Goal: Task Accomplishment & Management: Manage account settings

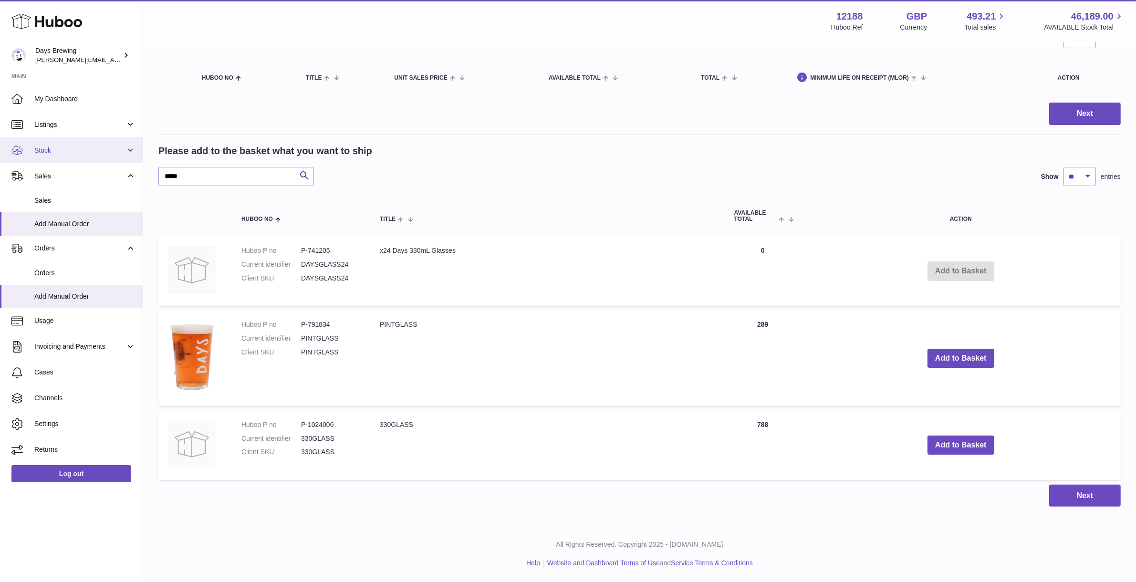
click at [73, 151] on span "Stock" at bounding box center [79, 150] width 91 height 9
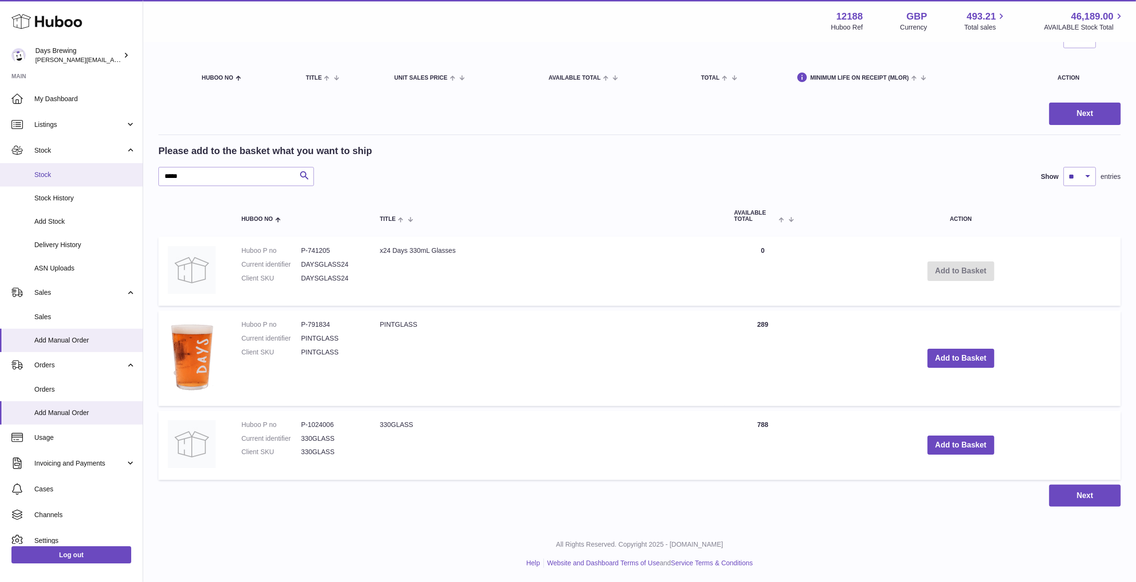
click at [55, 172] on span "Stock" at bounding box center [84, 174] width 101 height 9
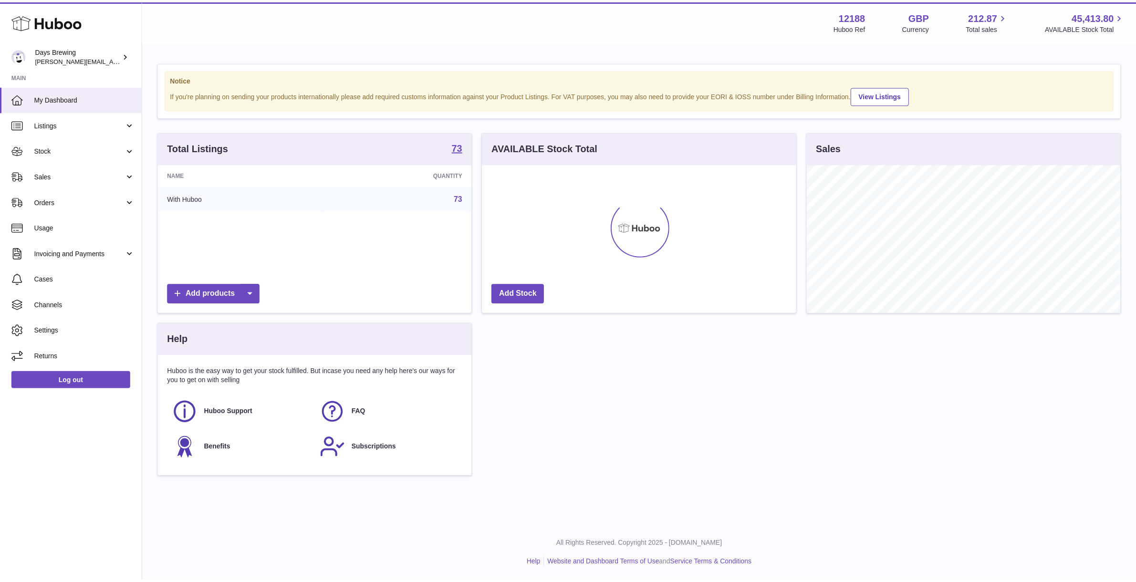
scroll to position [148, 316]
click at [63, 150] on span "Stock" at bounding box center [79, 150] width 91 height 9
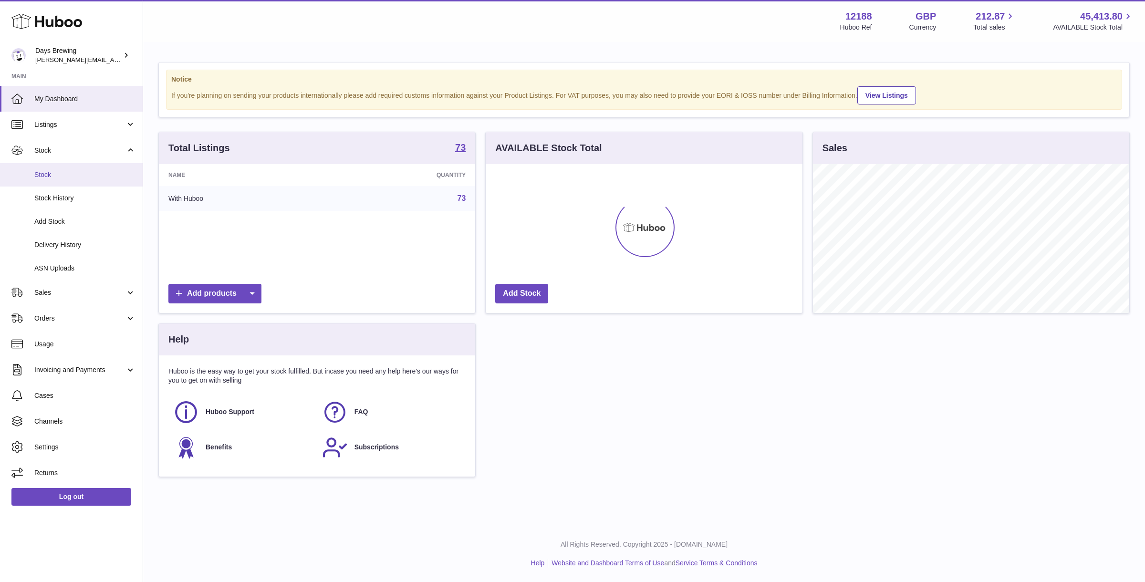
click at [58, 171] on span "Stock" at bounding box center [84, 174] width 101 height 9
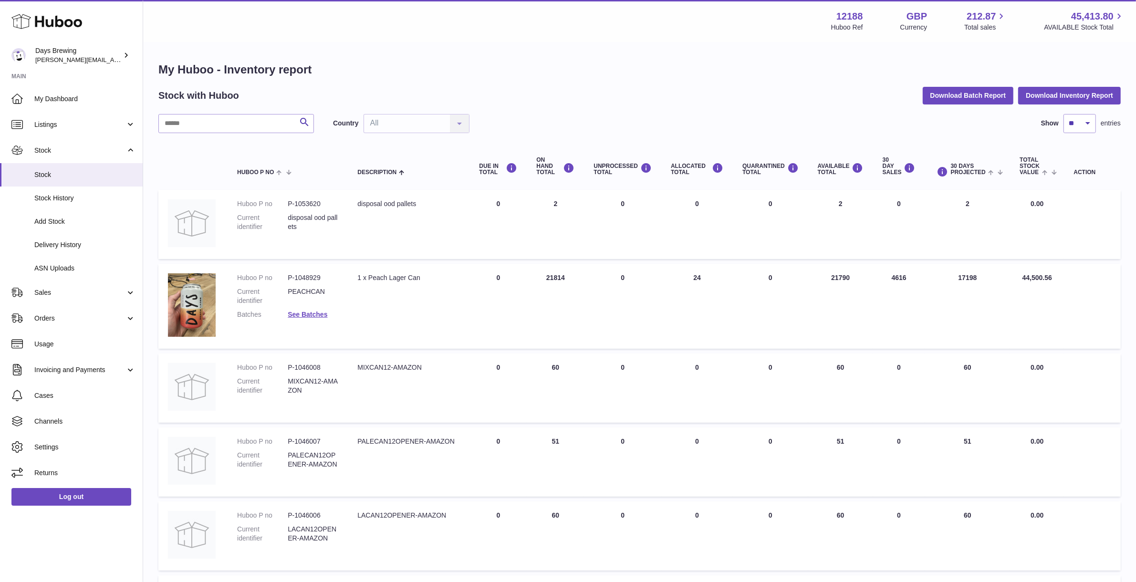
click at [233, 134] on div "Search Country All All No elements found. Consider changing the search query. L…" at bounding box center [639, 538] width 962 height 848
click at [241, 127] on input "text" at bounding box center [236, 123] width 156 height 19
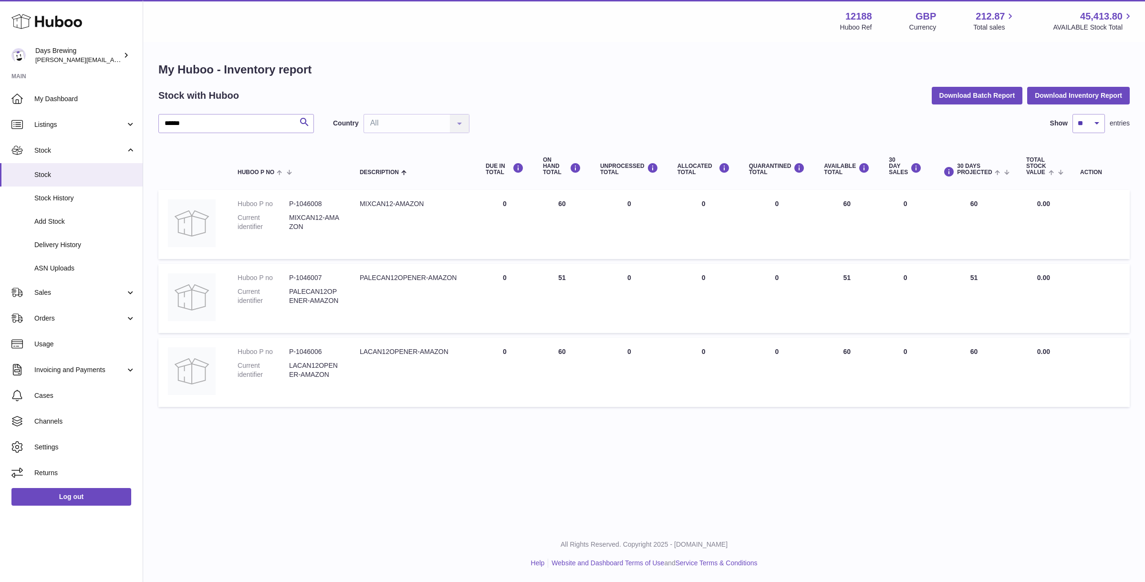
click at [326, 295] on dd "PALECAN12OPENER-AMAZON" at bounding box center [315, 296] width 52 height 18
drag, startPoint x: 209, startPoint y: 131, endPoint x: 139, endPoint y: 119, distance: 71.1
click at [139, 120] on div "Huboo Days Brewing greg@daysbrewing.com Main My Dashboard Listings Not with Hub…" at bounding box center [572, 291] width 1145 height 582
type input "******"
click at [904, 376] on td "30 DAY SALES 23" at bounding box center [905, 372] width 52 height 69
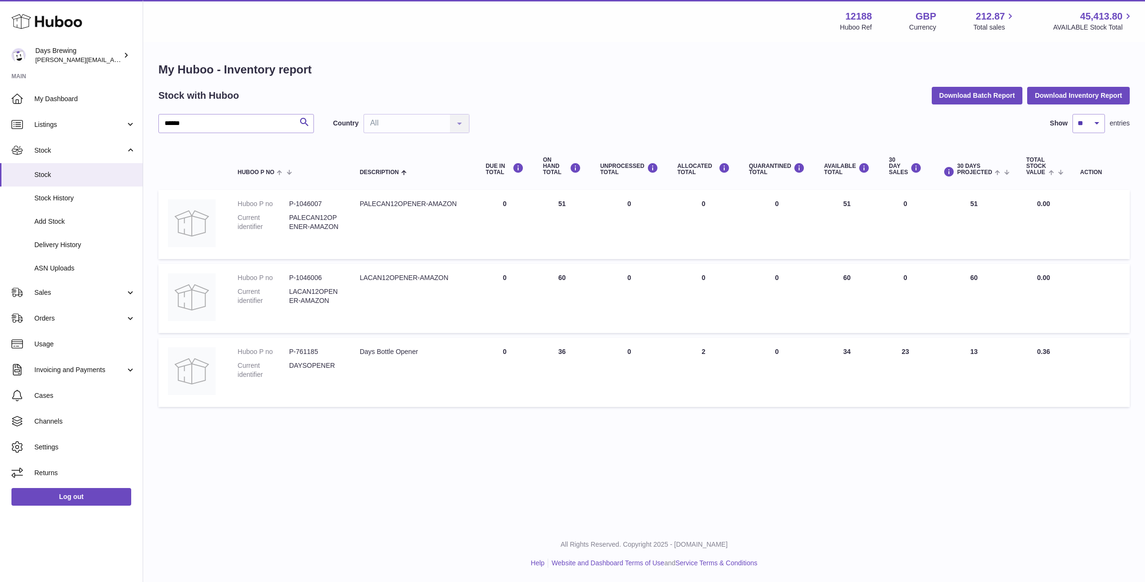
drag, startPoint x: 1002, startPoint y: 366, endPoint x: 921, endPoint y: 231, distance: 157.1
click at [921, 231] on tbody "Huboo P no P-1046007 Current identifier PALECAN12OPENER-AMAZON Description PALE…" at bounding box center [644, 298] width 972 height 217
click at [871, 283] on td "AVAILABLE Total 60" at bounding box center [847, 298] width 65 height 69
drag, startPoint x: 856, startPoint y: 354, endPoint x: 827, endPoint y: 201, distance: 155.8
click at [827, 201] on tbody "Huboo P no P-1046007 Current identifier PALECAN12OPENER-AMAZON Description PALE…" at bounding box center [644, 298] width 972 height 217
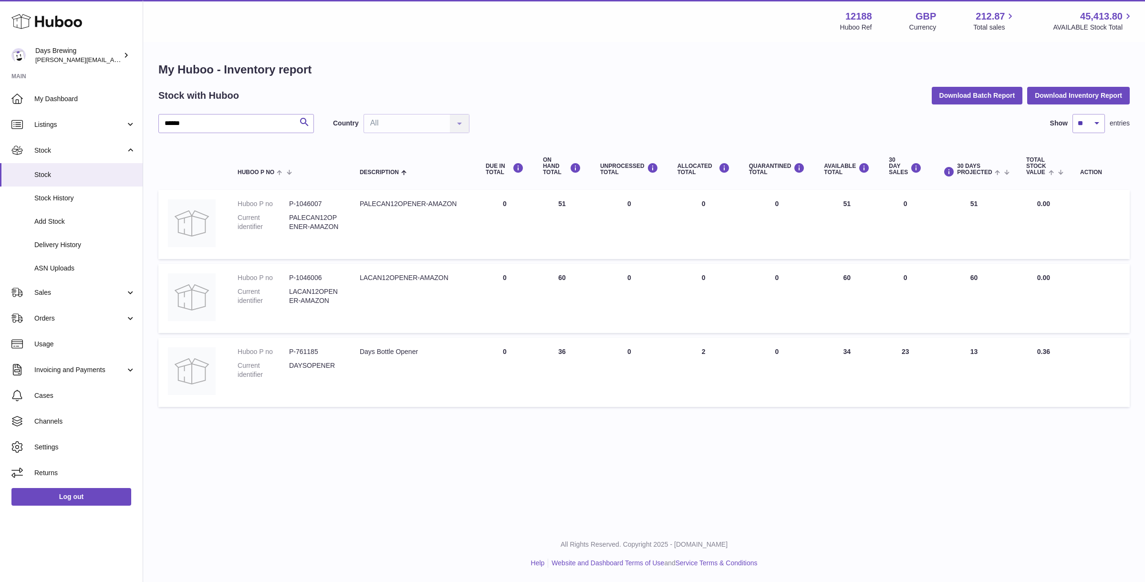
click at [820, 228] on td "AVAILABLE Total 51" at bounding box center [847, 224] width 65 height 69
drag, startPoint x: 952, startPoint y: 367, endPoint x: 895, endPoint y: 198, distance: 178.8
click at [895, 198] on tbody "Huboo P no P-1046007 Current identifier PALECAN12OPENER-AMAZON Description PALE…" at bounding box center [644, 298] width 972 height 217
click at [897, 212] on td "30 DAY SALES 0" at bounding box center [905, 224] width 52 height 69
drag, startPoint x: 836, startPoint y: 200, endPoint x: 861, endPoint y: 361, distance: 162.7
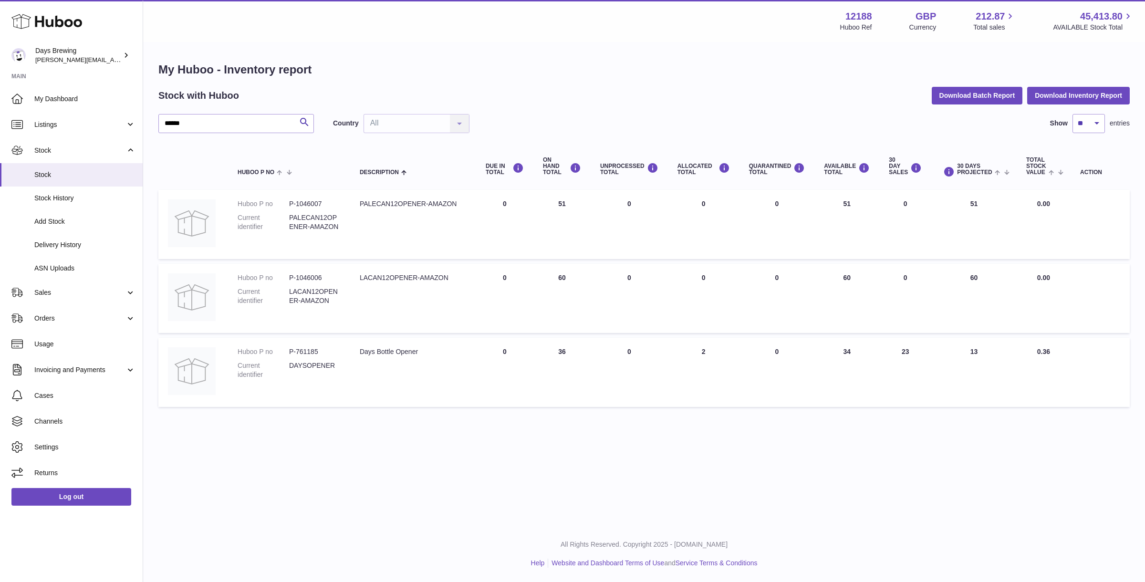
click at [861, 361] on tbody "Huboo P no P-1046007 Current identifier PALECAN12OPENER-AMAZON Description PALE…" at bounding box center [644, 298] width 972 height 217
click at [641, 427] on div "My Huboo - Inventory report Stock with Huboo Download Batch Report Download Inv…" at bounding box center [644, 237] width 1002 height 388
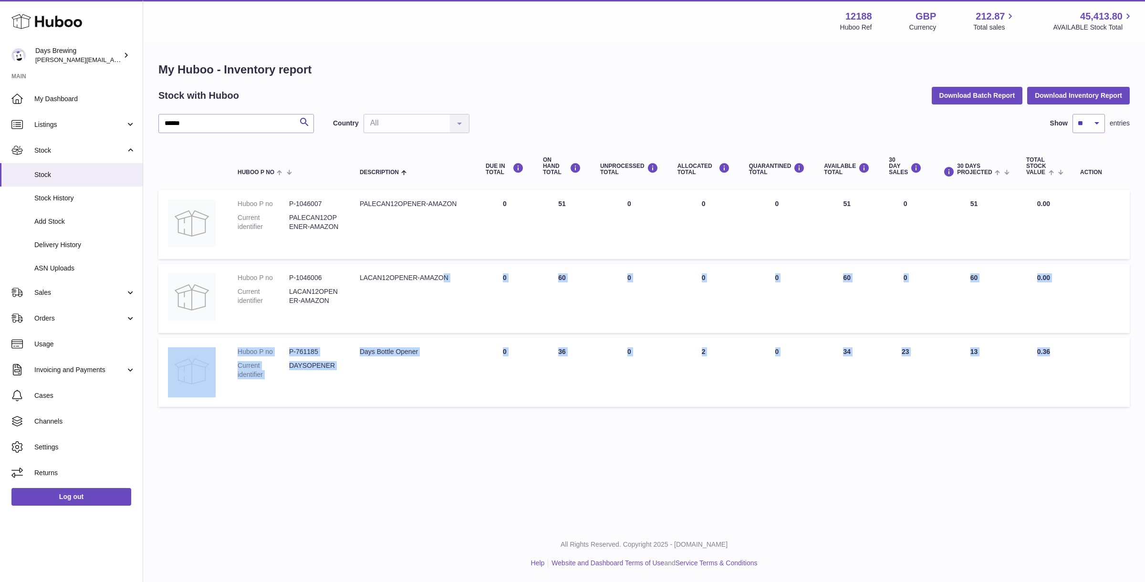
drag, startPoint x: 1066, startPoint y: 363, endPoint x: 441, endPoint y: 279, distance: 630.2
click at [441, 279] on tbody "Huboo P no P-1046007 Current identifier PALECAN12OPENER-AMAZON Description PALE…" at bounding box center [644, 298] width 972 height 217
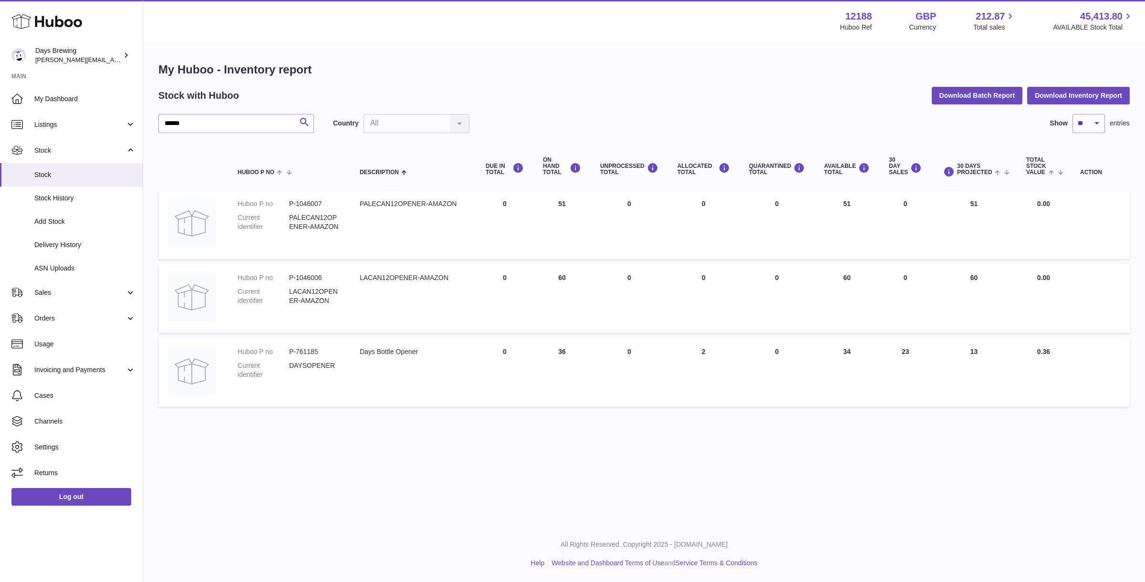
click at [433, 281] on div "LACAN12OPENER-AMAZON" at bounding box center [413, 277] width 107 height 9
click at [421, 365] on td "Description Days Bottle Opener" at bounding box center [413, 372] width 126 height 69
drag, startPoint x: 447, startPoint y: 357, endPoint x: 388, endPoint y: 301, distance: 82.0
click at [388, 301] on tbody "Huboo P no P-1046007 Current identifier PALECAN12OPENER-AMAZON Description PALE…" at bounding box center [644, 298] width 972 height 217
click at [618, 366] on td "UNPROCESSED Total 0" at bounding box center [629, 372] width 77 height 69
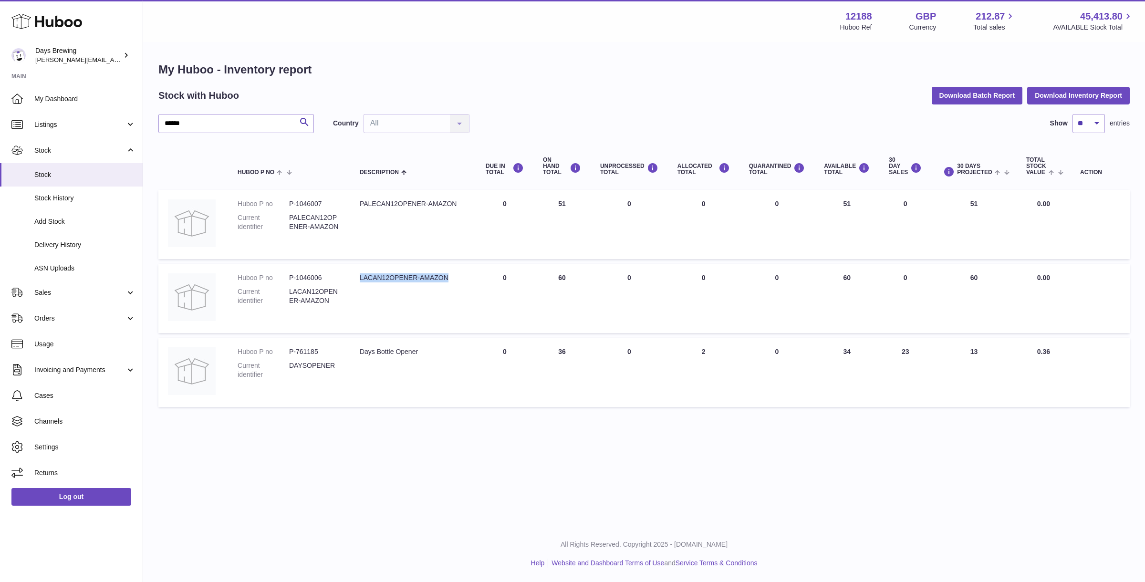
drag, startPoint x: 454, startPoint y: 280, endPoint x: 361, endPoint y: 277, distance: 92.6
click at [361, 277] on div "LACAN12OPENER-AMAZON" at bounding box center [413, 277] width 107 height 9
click at [452, 281] on div "LACAN12OPENER-AMAZON" at bounding box center [413, 277] width 107 height 9
drag, startPoint x: 447, startPoint y: 353, endPoint x: 356, endPoint y: 283, distance: 113.7
click at [356, 283] on tbody "Huboo P no P-1046007 Current identifier PALECAN12OPENER-AMAZON Description PALE…" at bounding box center [644, 298] width 972 height 217
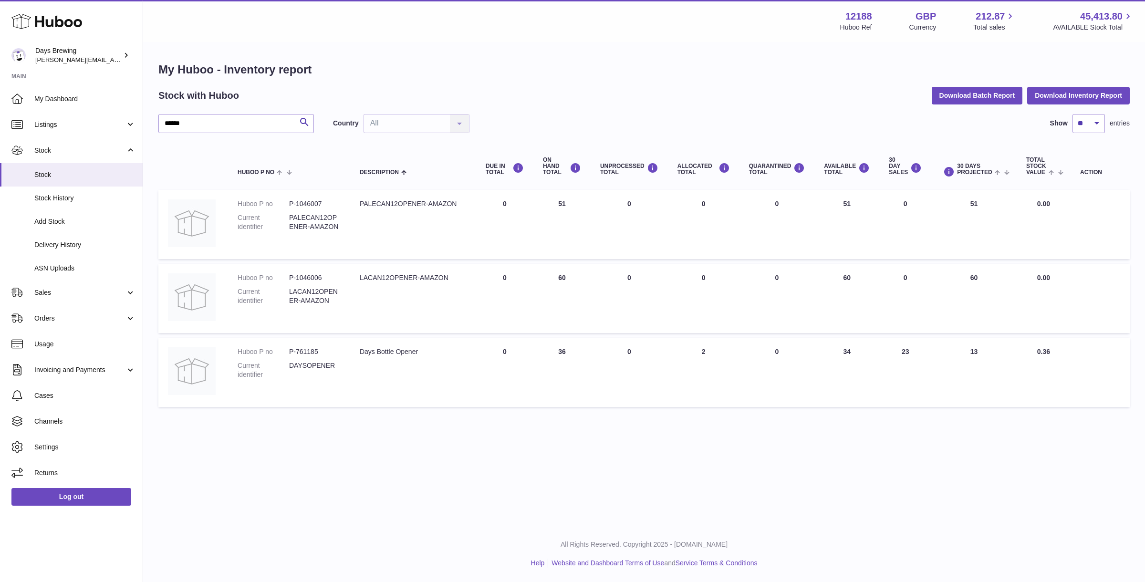
click at [578, 407] on td "ON HAND Total 36" at bounding box center [561, 372] width 57 height 69
drag, startPoint x: 988, startPoint y: 282, endPoint x: 934, endPoint y: 270, distance: 55.1
click at [934, 270] on td "30 DAYS PROJECTED 60" at bounding box center [973, 298] width 85 height 69
click at [999, 206] on td "30 DAYS PROJECTED 51" at bounding box center [973, 224] width 85 height 69
drag, startPoint x: 998, startPoint y: 283, endPoint x: 943, endPoint y: 276, distance: 55.8
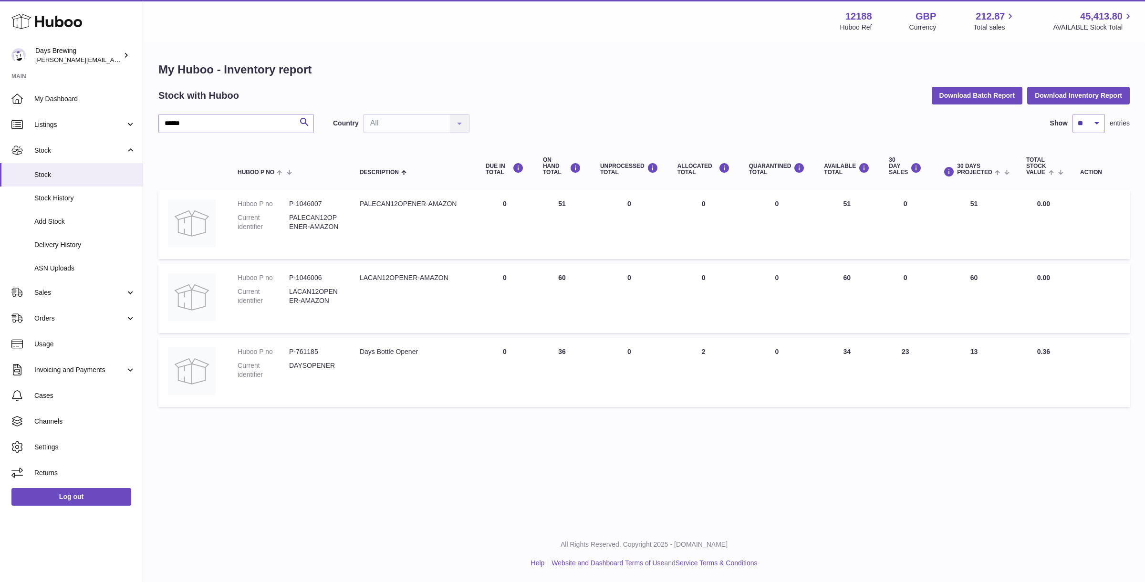
click at [943, 276] on td "30 DAYS PROJECTED 60" at bounding box center [973, 298] width 85 height 69
click at [991, 293] on td "30 DAYS PROJECTED 60" at bounding box center [973, 298] width 85 height 69
drag, startPoint x: 984, startPoint y: 277, endPoint x: 961, endPoint y: 277, distance: 22.9
click at [961, 277] on td "30 DAYS PROJECTED 60" at bounding box center [973, 298] width 85 height 69
drag, startPoint x: 359, startPoint y: 279, endPoint x: 451, endPoint y: 276, distance: 92.1
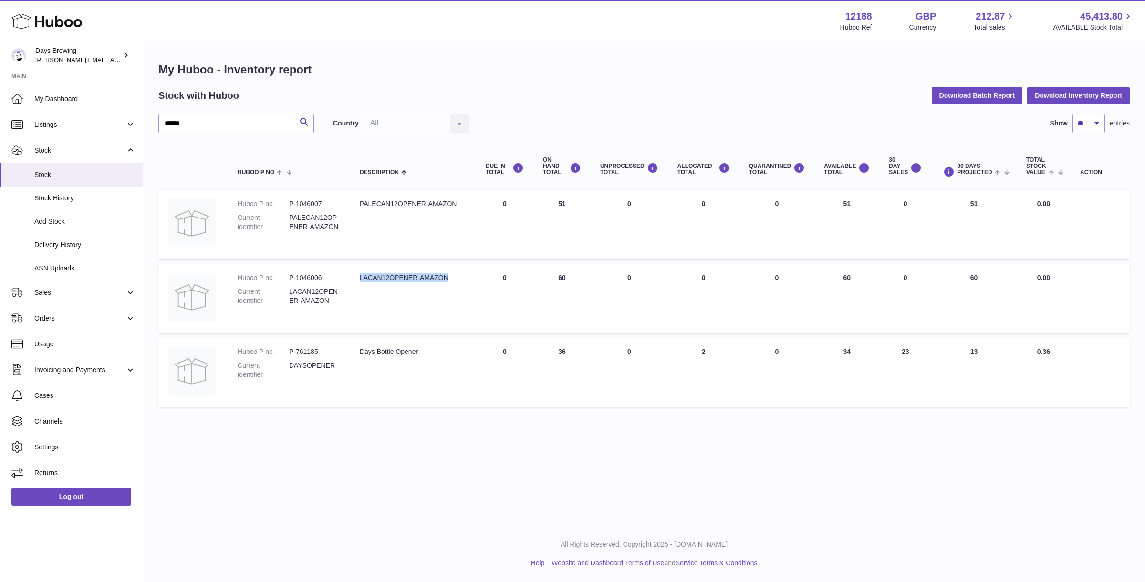
click at [451, 276] on div "LACAN12OPENER-AMAZON" at bounding box center [413, 277] width 107 height 9
click at [975, 288] on td "30 DAYS PROJECTED 60" at bounding box center [973, 298] width 85 height 69
click at [979, 199] on td "30 DAYS PROJECTED 51" at bounding box center [973, 224] width 85 height 69
drag, startPoint x: 1067, startPoint y: 279, endPoint x: 593, endPoint y: 245, distance: 476.0
click at [593, 245] on tbody "Huboo P no P-1046007 Current identifier PALECAN12OPENER-AMAZON Description PALE…" at bounding box center [644, 298] width 972 height 217
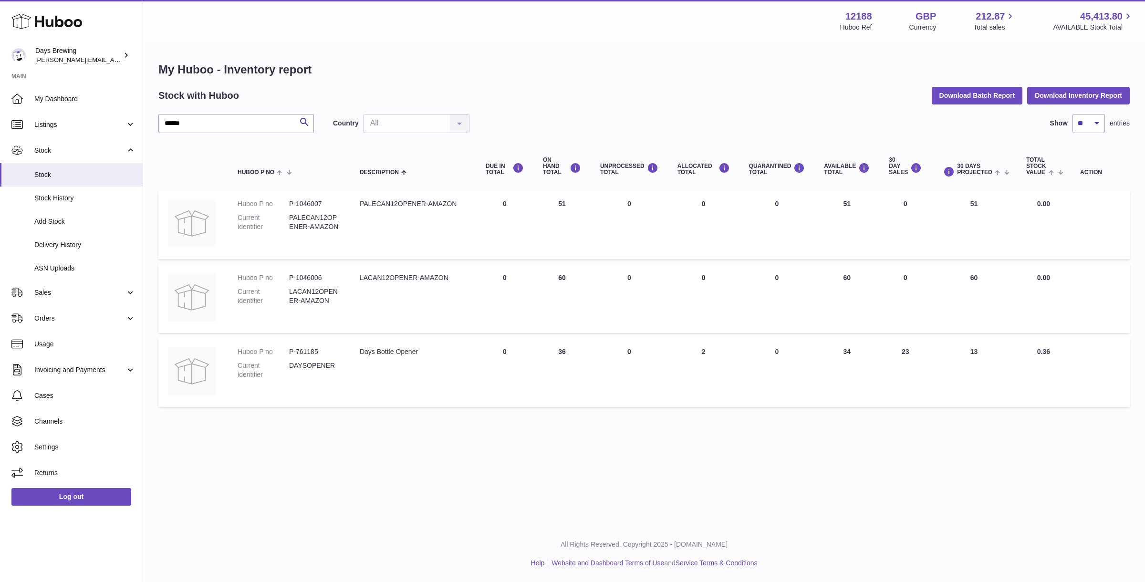
click at [308, 282] on dd "P-1046006" at bounding box center [315, 277] width 52 height 9
drag, startPoint x: 316, startPoint y: 279, endPoint x: 273, endPoint y: 279, distance: 43.4
click at [273, 279] on dl "Huboo P no P-1046006 Current identifier LACAN12OPENER-AMAZON" at bounding box center [289, 291] width 103 height 37
click at [436, 59] on div "My Huboo - Inventory report Stock with Huboo Download Batch Report Download Inv…" at bounding box center [644, 237] width 1002 height 388
drag, startPoint x: 1009, startPoint y: 291, endPoint x: 971, endPoint y: 208, distance: 91.4
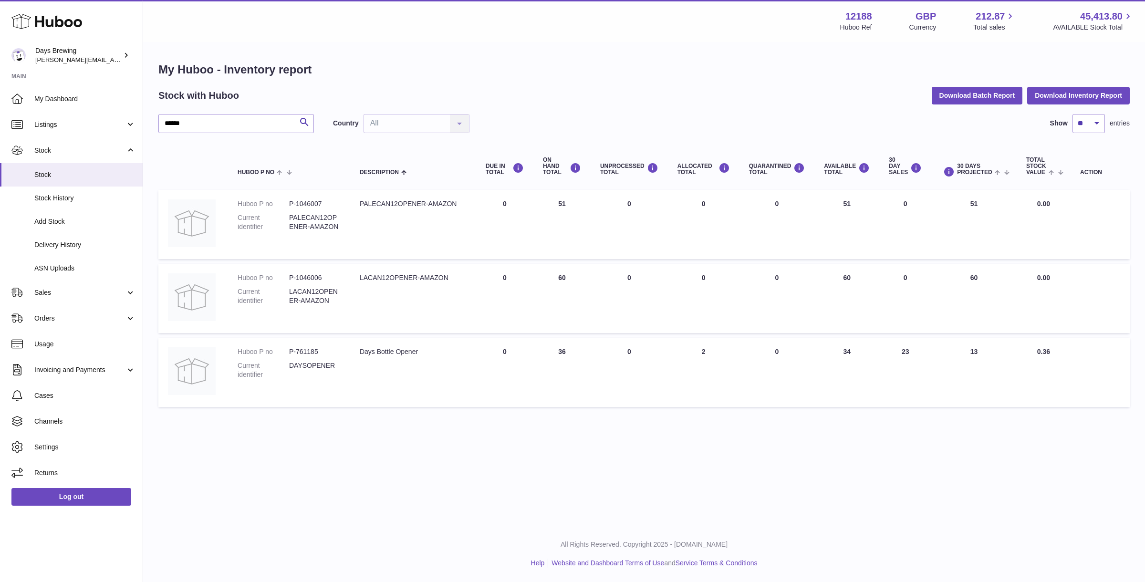
click at [971, 208] on tbody "Huboo P no P-1046007 Current identifier PALECAN12OPENER-AMAZON Description PALE…" at bounding box center [644, 298] width 972 height 217
click at [684, 109] on div "My Huboo - Inventory report Stock with Huboo Download Batch Report Download Inv…" at bounding box center [644, 237] width 972 height 350
drag, startPoint x: 988, startPoint y: 282, endPoint x: 970, endPoint y: 203, distance: 80.3
click at [970, 203] on tbody "Huboo P no P-1046007 Current identifier PALECAN12OPENER-AMAZON Description PALE…" at bounding box center [644, 298] width 972 height 217
click at [997, 296] on td "30 DAYS PROJECTED 60" at bounding box center [973, 298] width 85 height 69
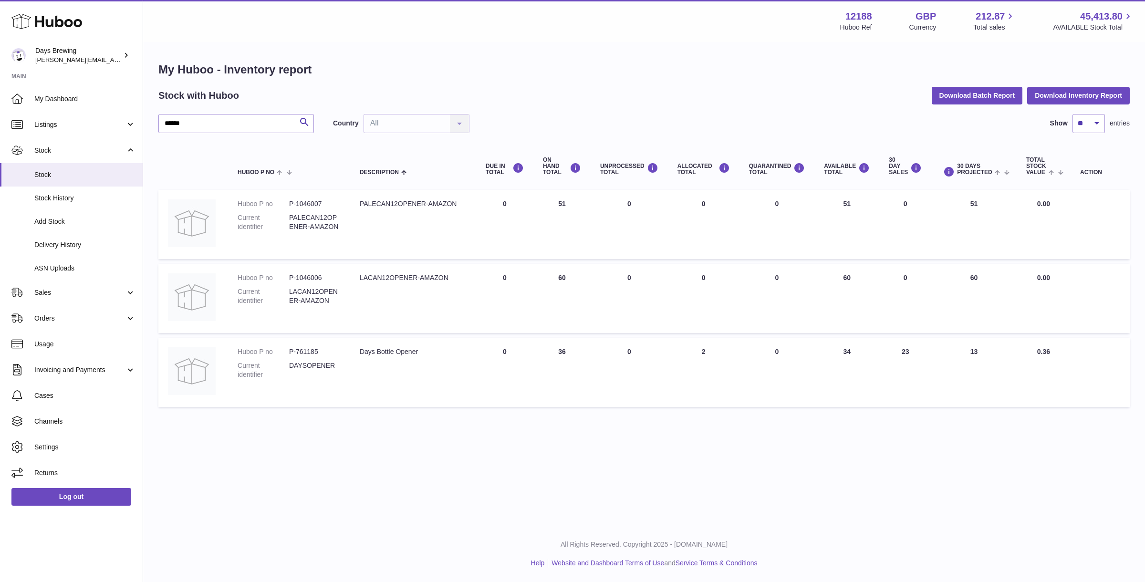
drag, startPoint x: 992, startPoint y: 282, endPoint x: 815, endPoint y: 204, distance: 193.4
click at [815, 204] on tbody "Huboo P no P-1046007 Current identifier PALECAN12OPENER-AMAZON Description PALE…" at bounding box center [644, 298] width 972 height 217
click at [830, 295] on td "AVAILABLE Total 60" at bounding box center [847, 298] width 65 height 69
drag, startPoint x: 282, startPoint y: 279, endPoint x: 331, endPoint y: 281, distance: 48.7
click at [331, 281] on dl "Huboo P no P-1046006 Current identifier LACAN12OPENER-AMAZON" at bounding box center [289, 291] width 103 height 37
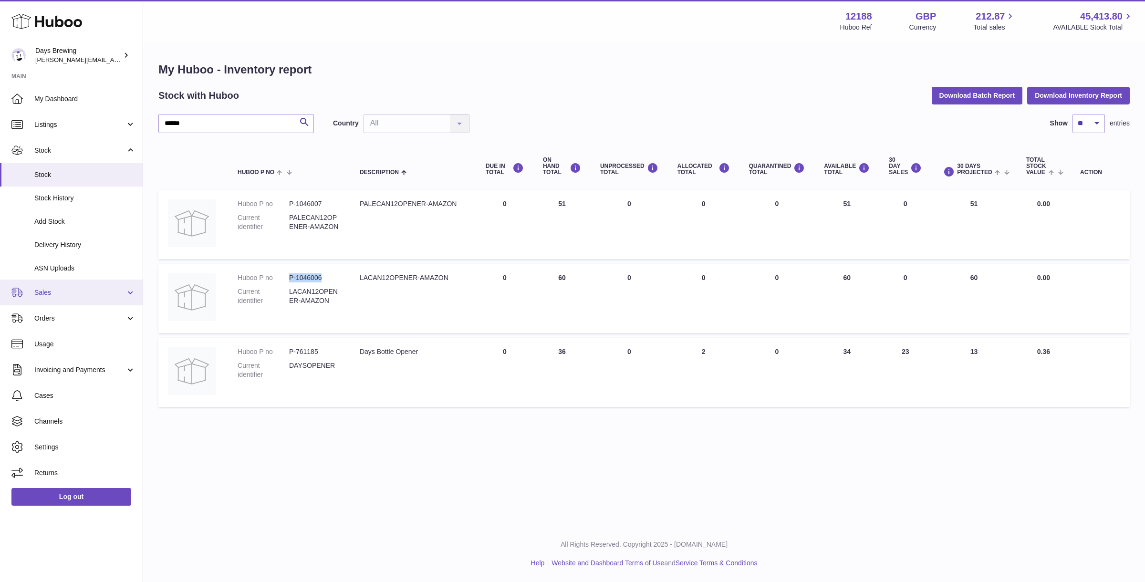
click at [68, 296] on span "Sales" at bounding box center [79, 292] width 91 height 9
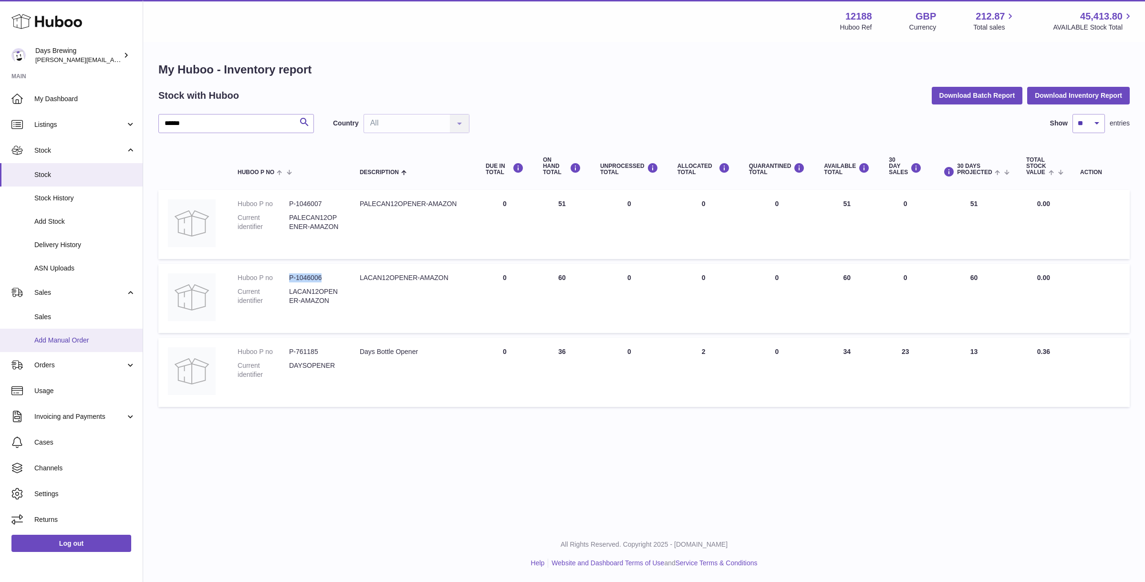
click at [65, 339] on span "Add Manual Order" at bounding box center [84, 340] width 101 height 9
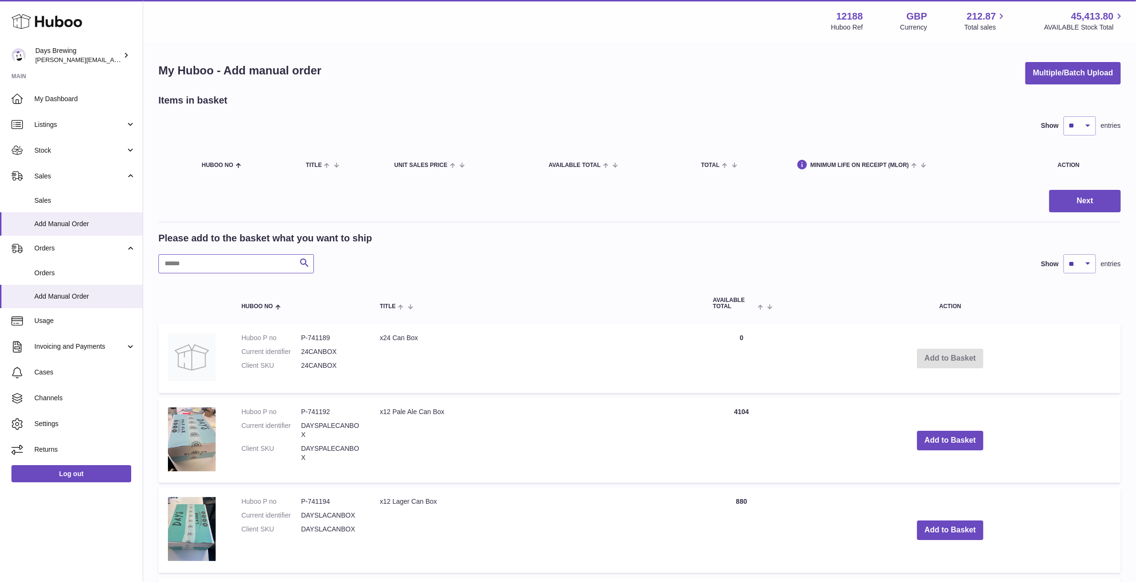
click at [252, 259] on input "text" at bounding box center [236, 263] width 156 height 19
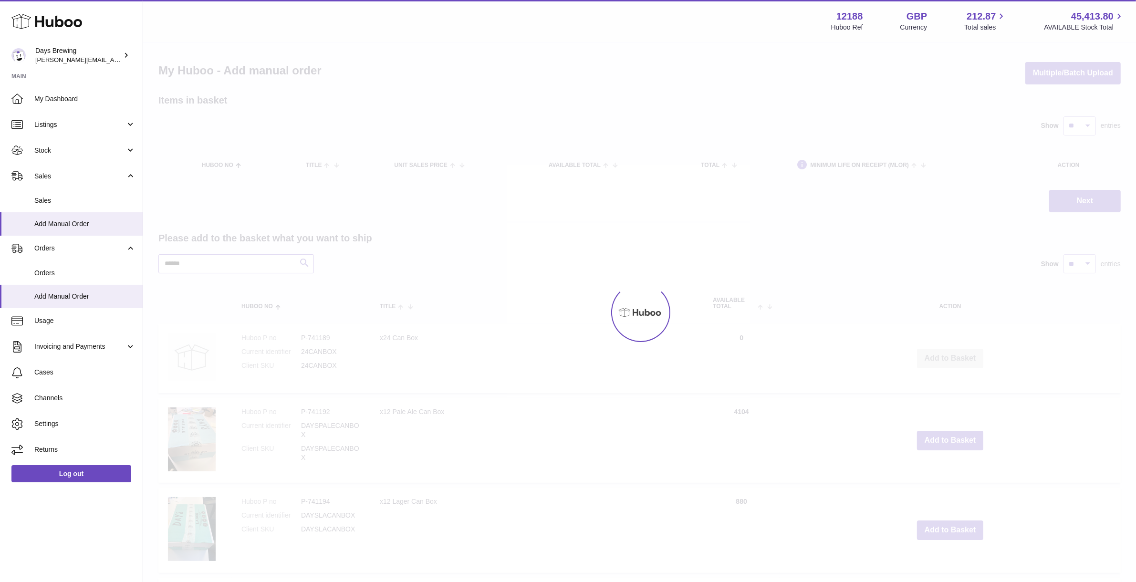
type input "******"
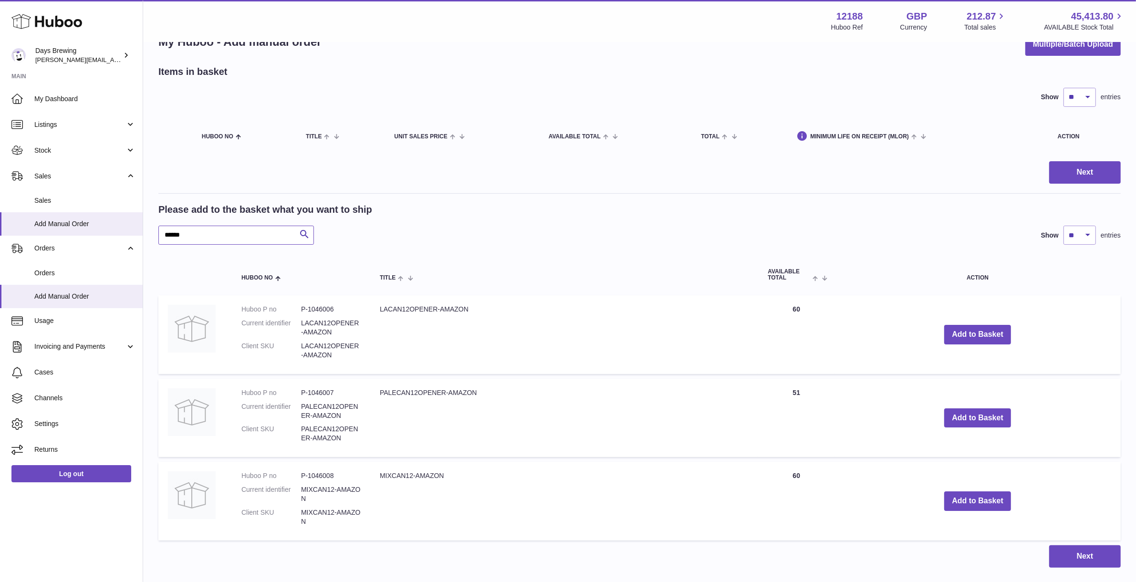
scroll to position [31, 0]
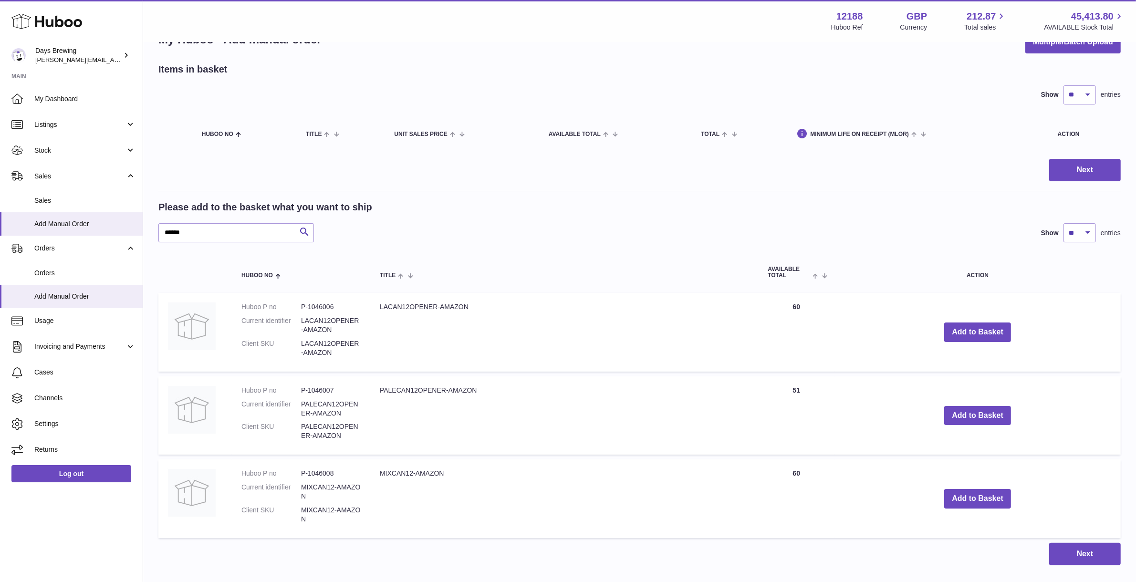
click at [395, 207] on div "Please add to the basket what you want to ship" at bounding box center [639, 207] width 962 height 13
click at [100, 152] on span "Stock" at bounding box center [79, 150] width 91 height 9
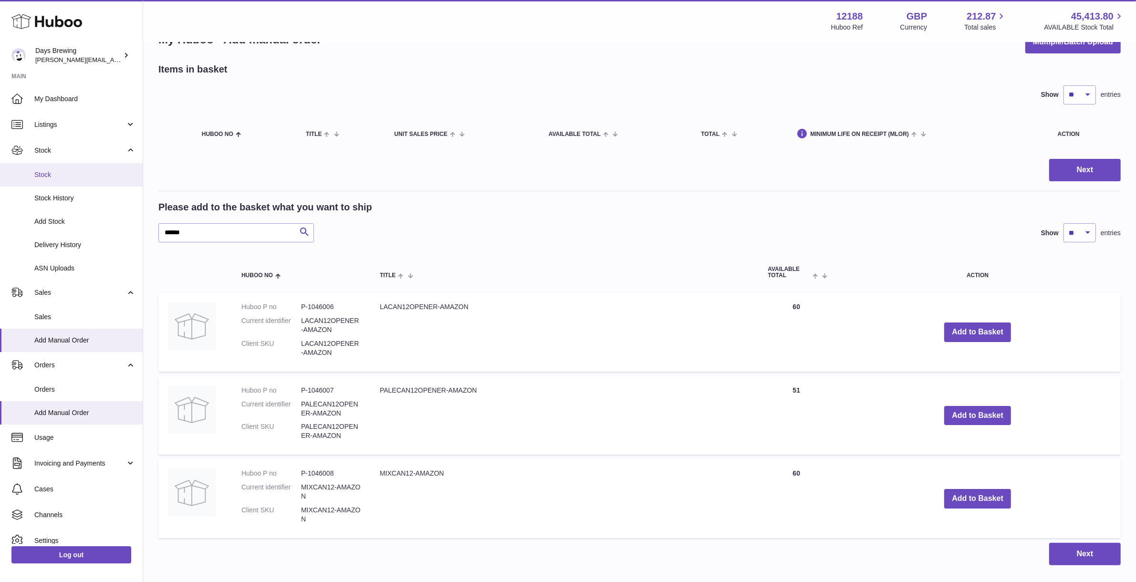
click at [73, 170] on span "Stock" at bounding box center [84, 174] width 101 height 9
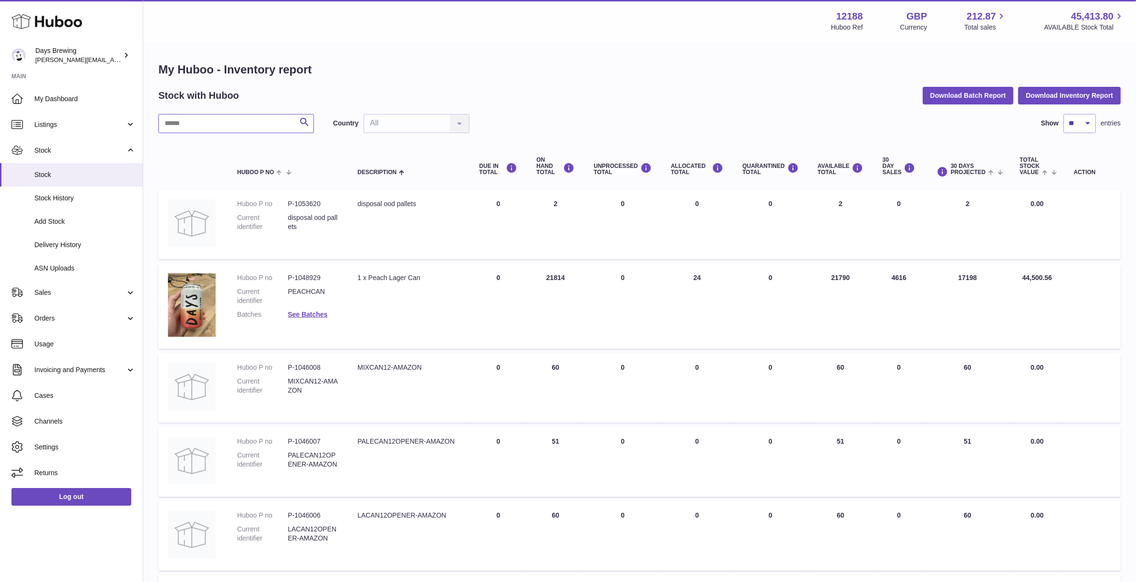
click at [256, 126] on input "text" at bounding box center [236, 123] width 156 height 19
click at [236, 127] on input "text" at bounding box center [236, 123] width 156 height 19
type input "******"
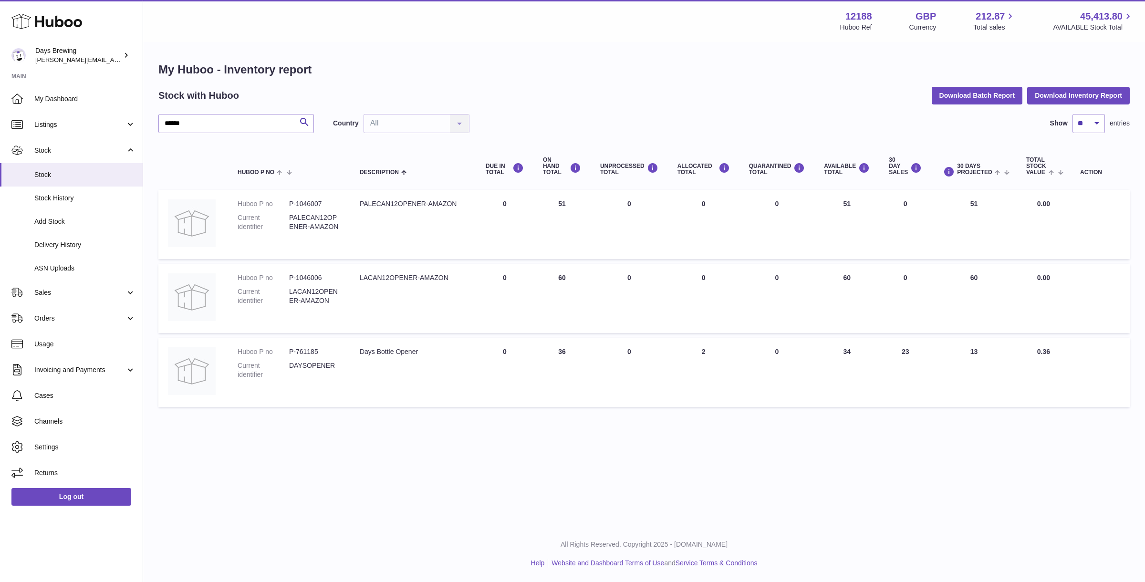
drag, startPoint x: 1001, startPoint y: 356, endPoint x: 944, endPoint y: 357, distance: 56.3
click at [944, 357] on td "30 DAYS PROJECTED 13" at bounding box center [973, 372] width 85 height 69
drag, startPoint x: 848, startPoint y: 358, endPoint x: 835, endPoint y: 353, distance: 14.2
click at [835, 353] on td "AVAILABLE Total 34" at bounding box center [847, 372] width 65 height 69
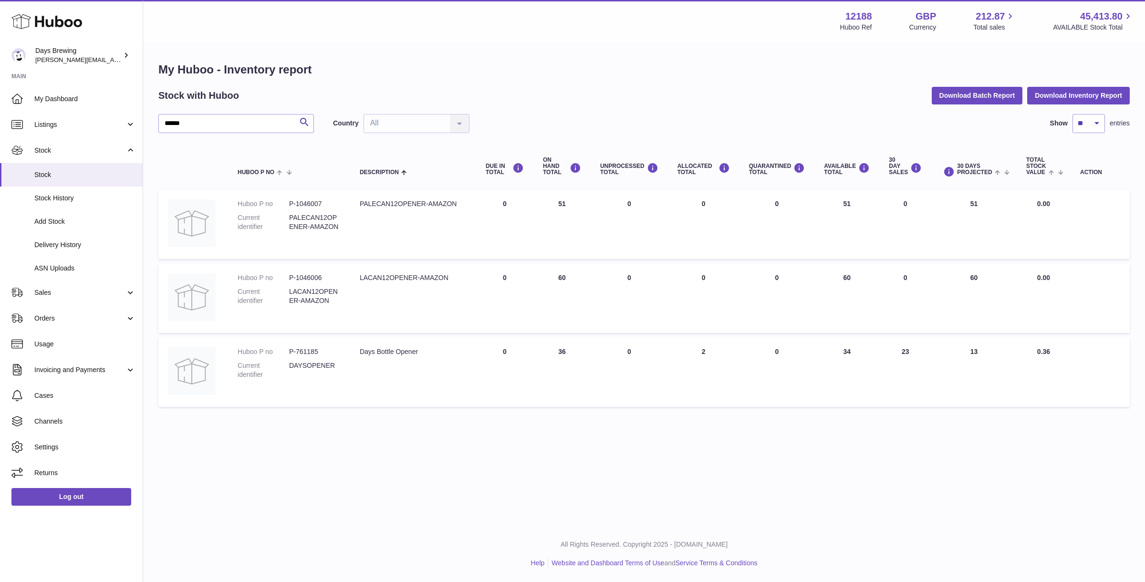
click at [855, 351] on td "AVAILABLE Total 34" at bounding box center [847, 372] width 65 height 69
drag, startPoint x: 858, startPoint y: 351, endPoint x: 817, endPoint y: 351, distance: 40.6
click at [817, 351] on td "AVAILABLE Total 34" at bounding box center [847, 372] width 65 height 69
click at [827, 364] on td "AVAILABLE Total 34" at bounding box center [847, 372] width 65 height 69
drag, startPoint x: 853, startPoint y: 354, endPoint x: 815, endPoint y: 351, distance: 38.8
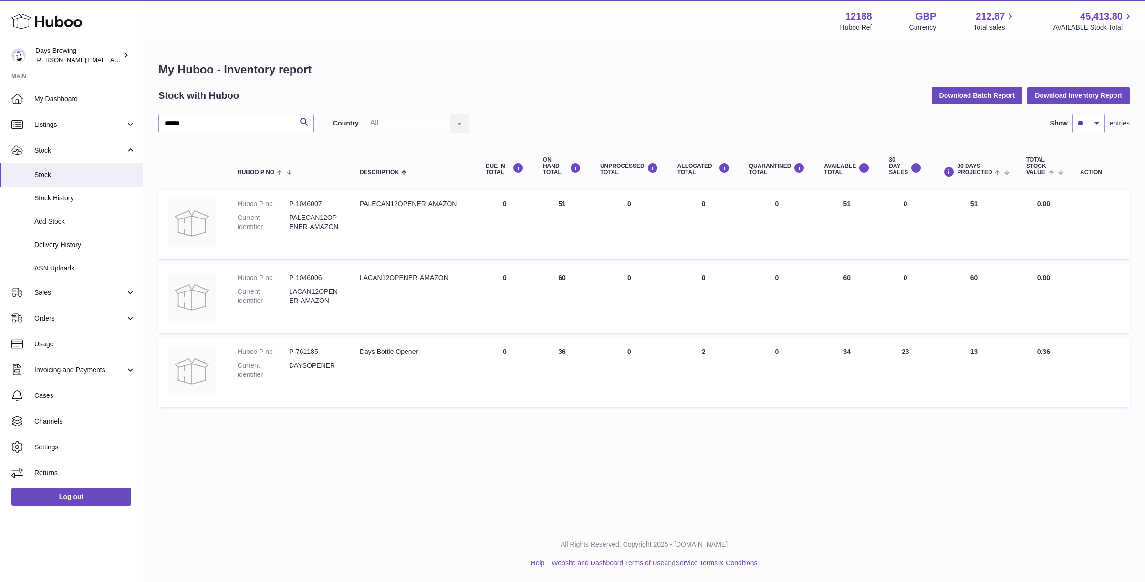
click at [815, 351] on td "AVAILABLE Total 34" at bounding box center [847, 372] width 65 height 69
click at [899, 417] on div "My Huboo - Inventory report Stock with Huboo Download Batch Report Download Inv…" at bounding box center [644, 237] width 1002 height 388
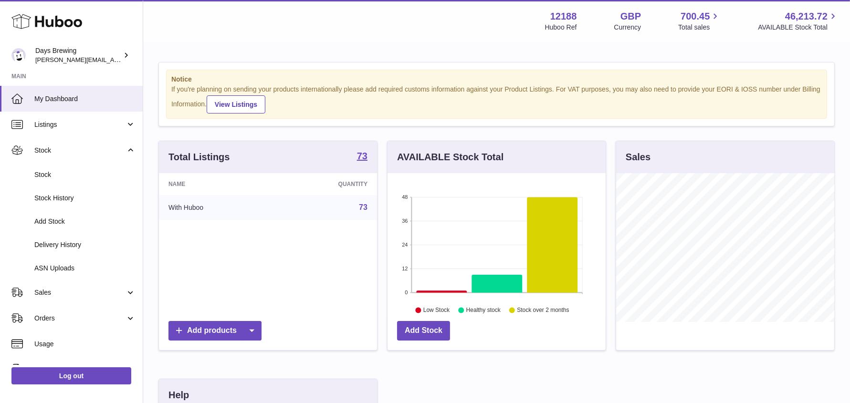
scroll to position [148, 218]
